Goal: Find specific page/section: Find specific page/section

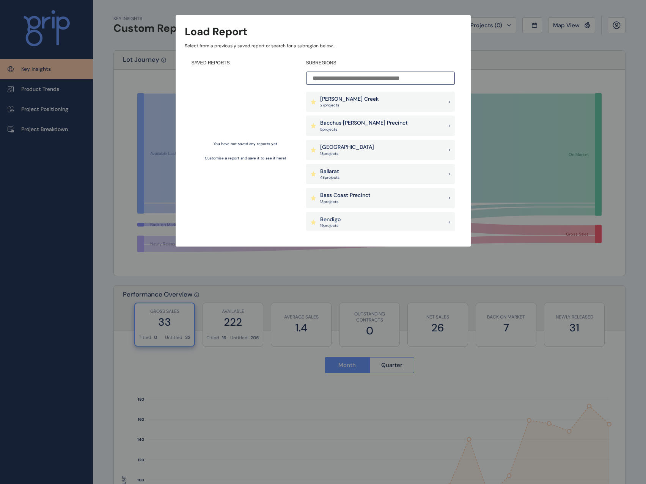
click at [356, 99] on p "Armstrong Creek" at bounding box center [349, 100] width 58 height 8
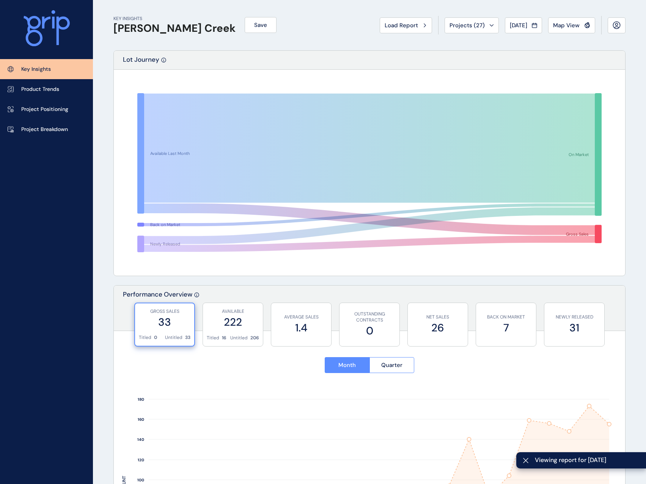
click at [581, 28] on div "Map View" at bounding box center [571, 26] width 37 height 8
